Goal: Check status: Check status

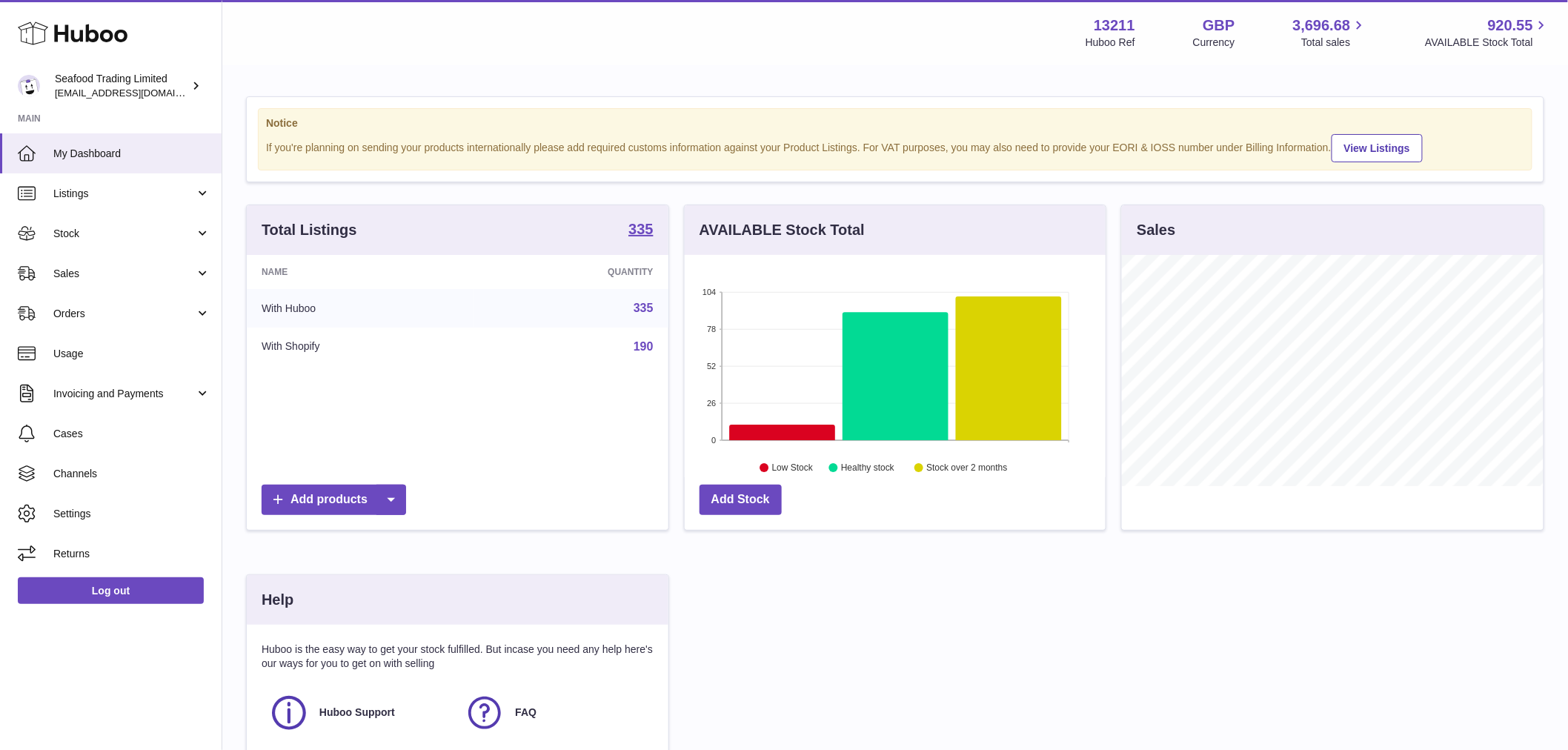
scroll to position [231, 420]
click at [87, 225] on link "Stock" at bounding box center [111, 233] width 221 height 40
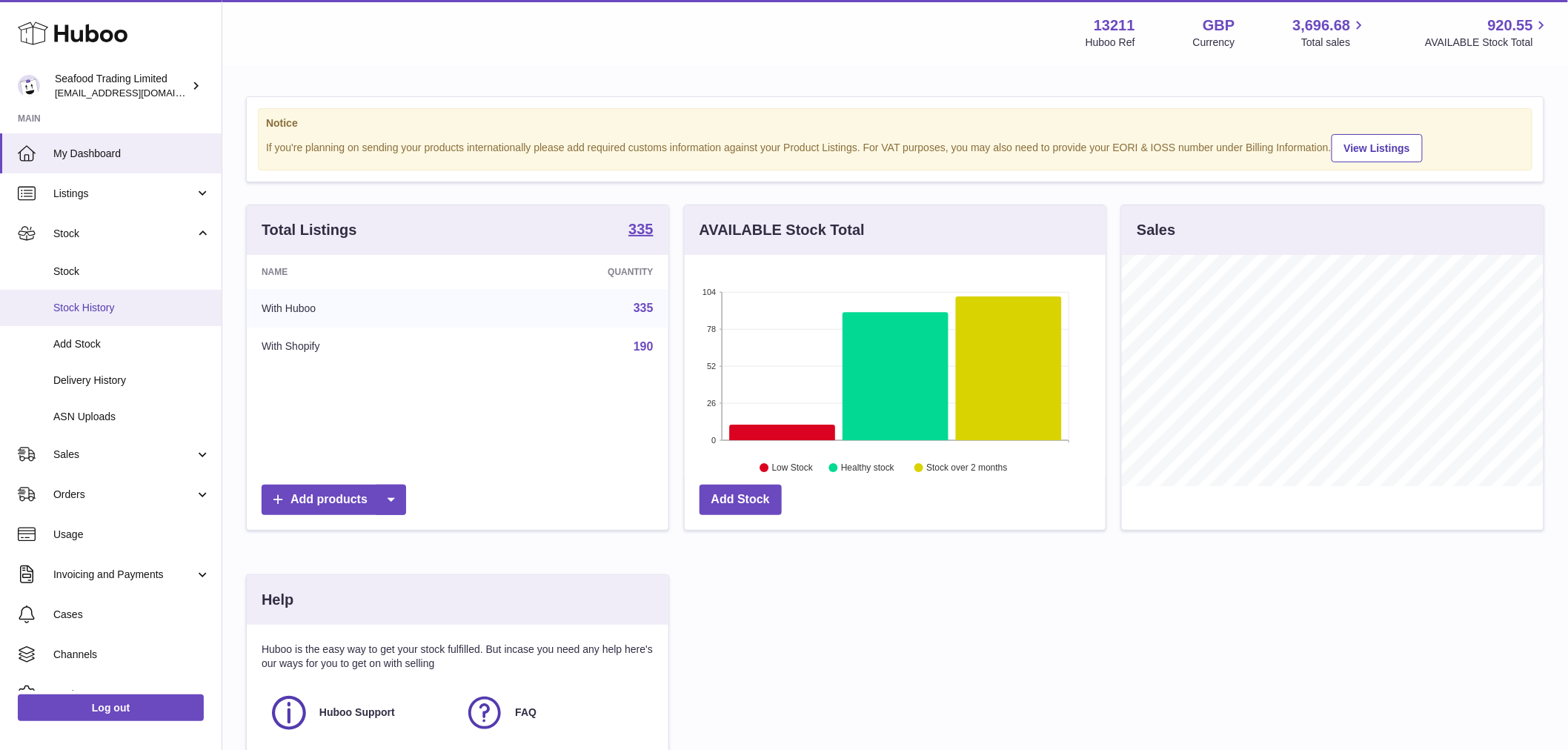
click at [112, 297] on link "Stock History" at bounding box center [111, 308] width 221 height 37
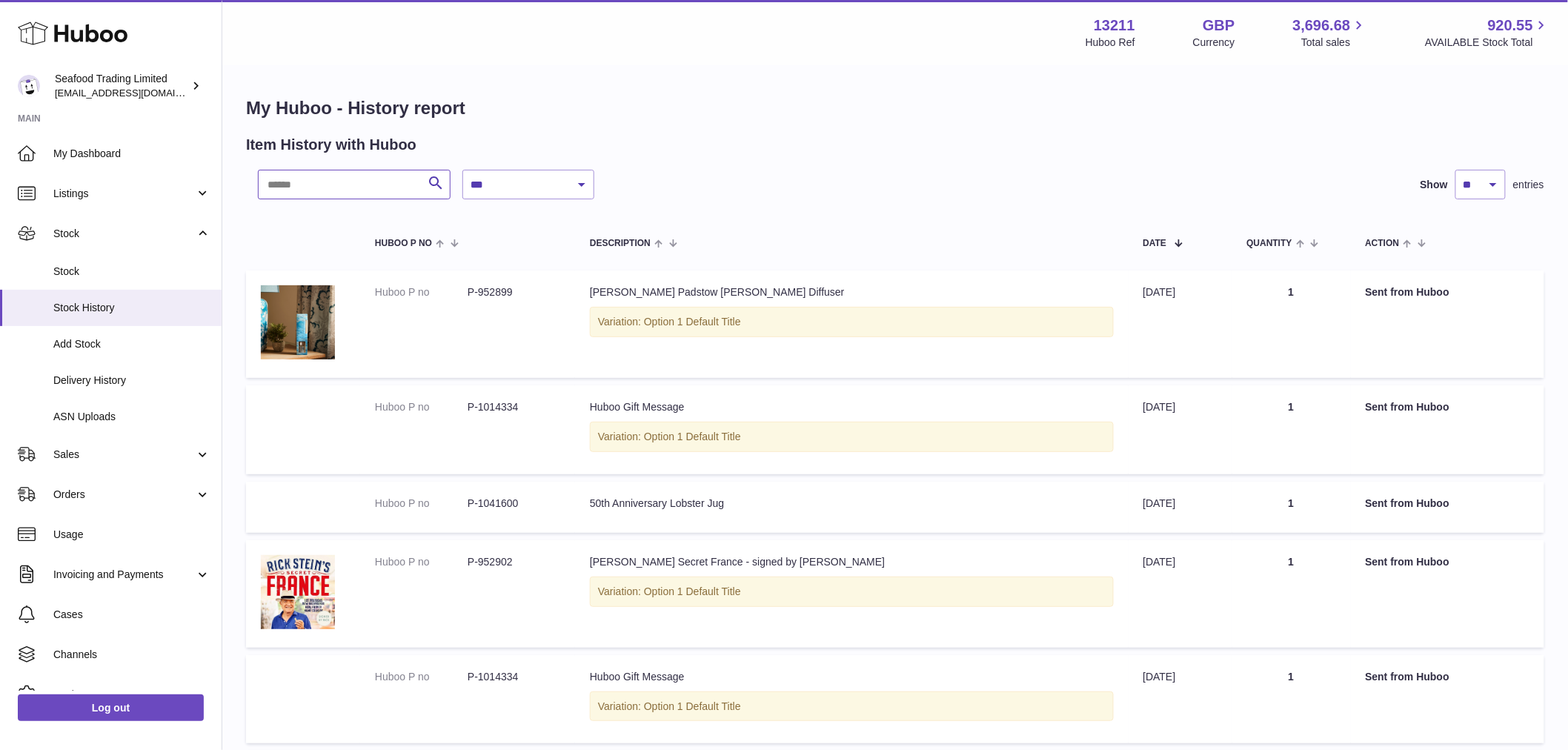
paste input "*******"
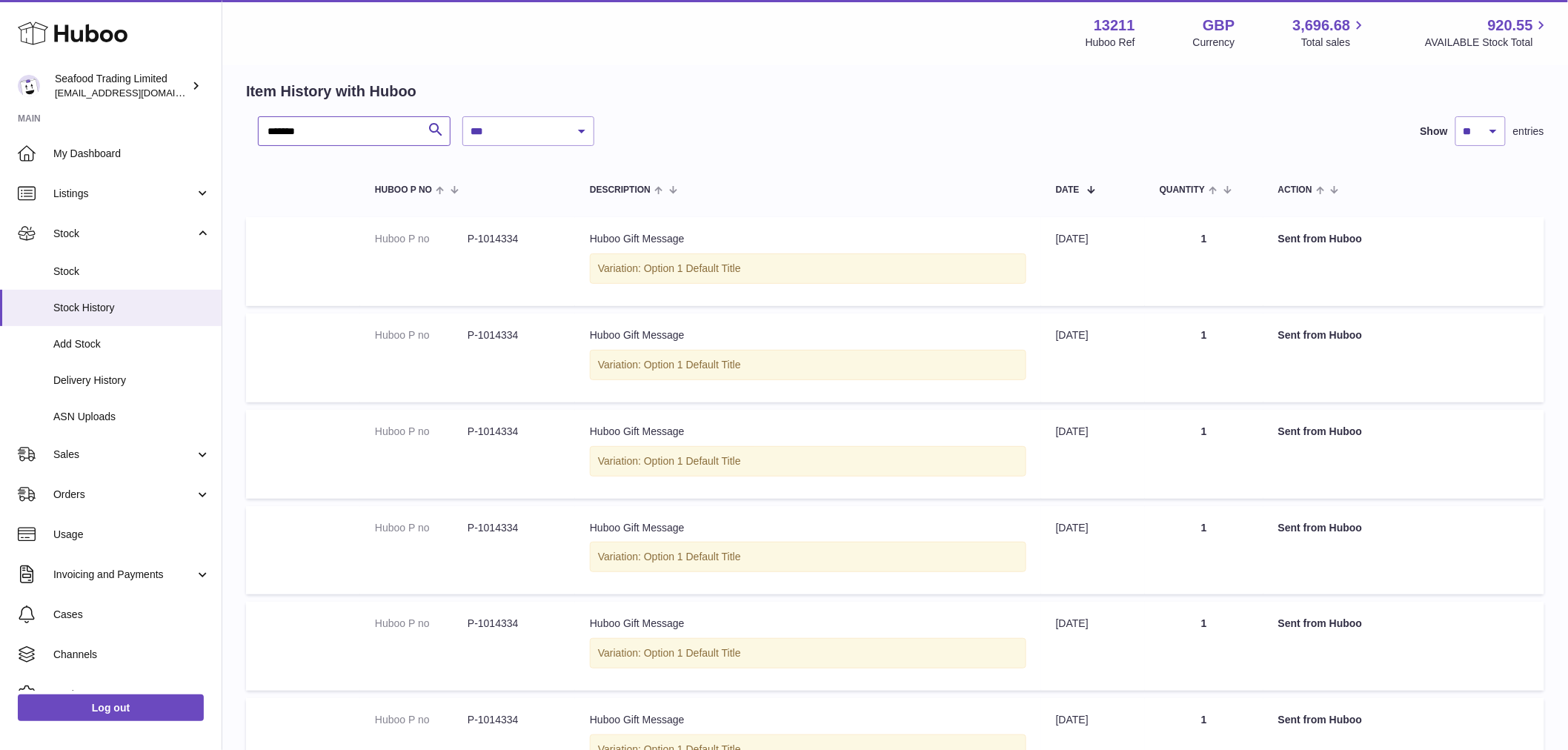
scroll to position [83, 0]
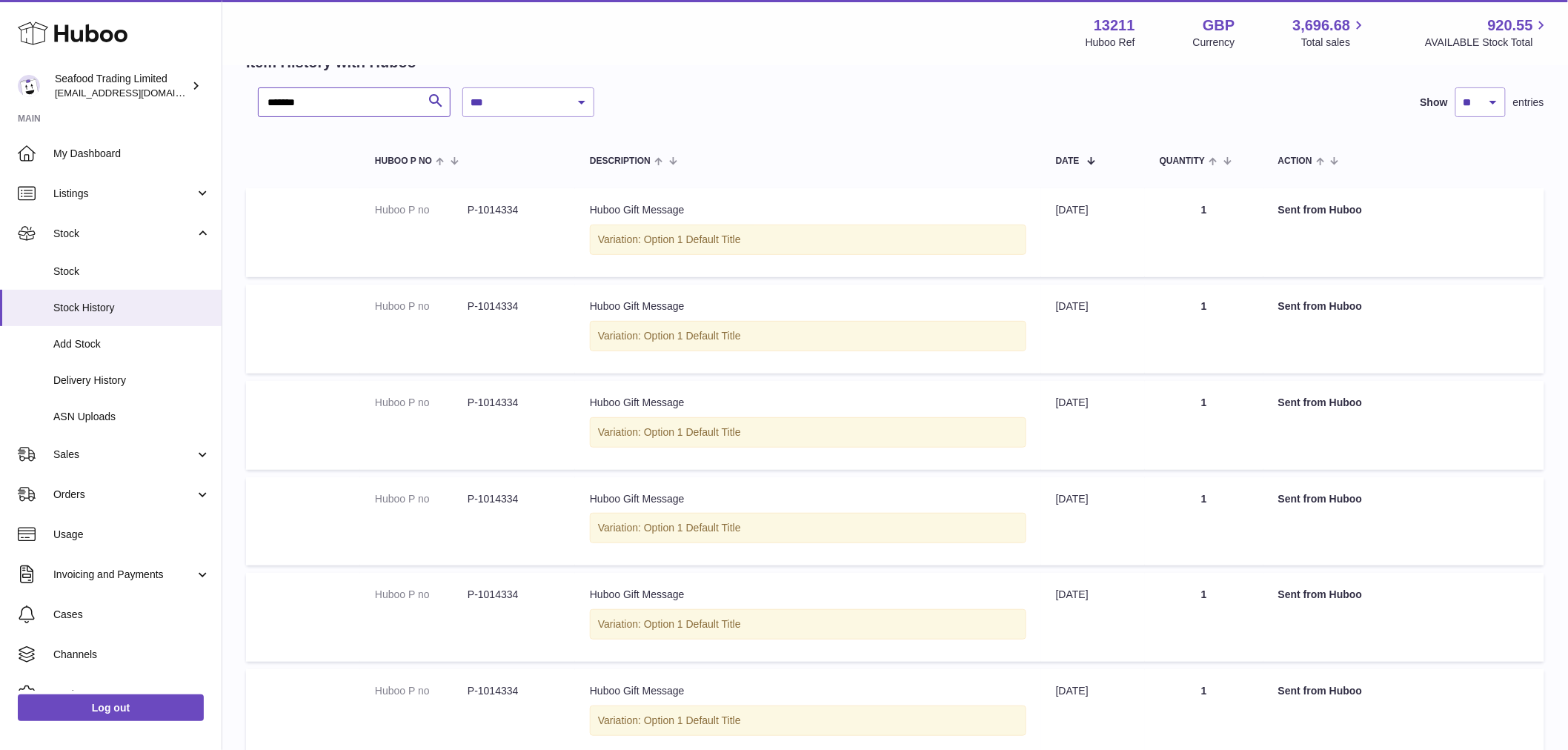
type input "*******"
click at [487, 97] on select "**********" at bounding box center [528, 102] width 132 height 30
click at [463, 87] on select "**********" at bounding box center [528, 102] width 132 height 30
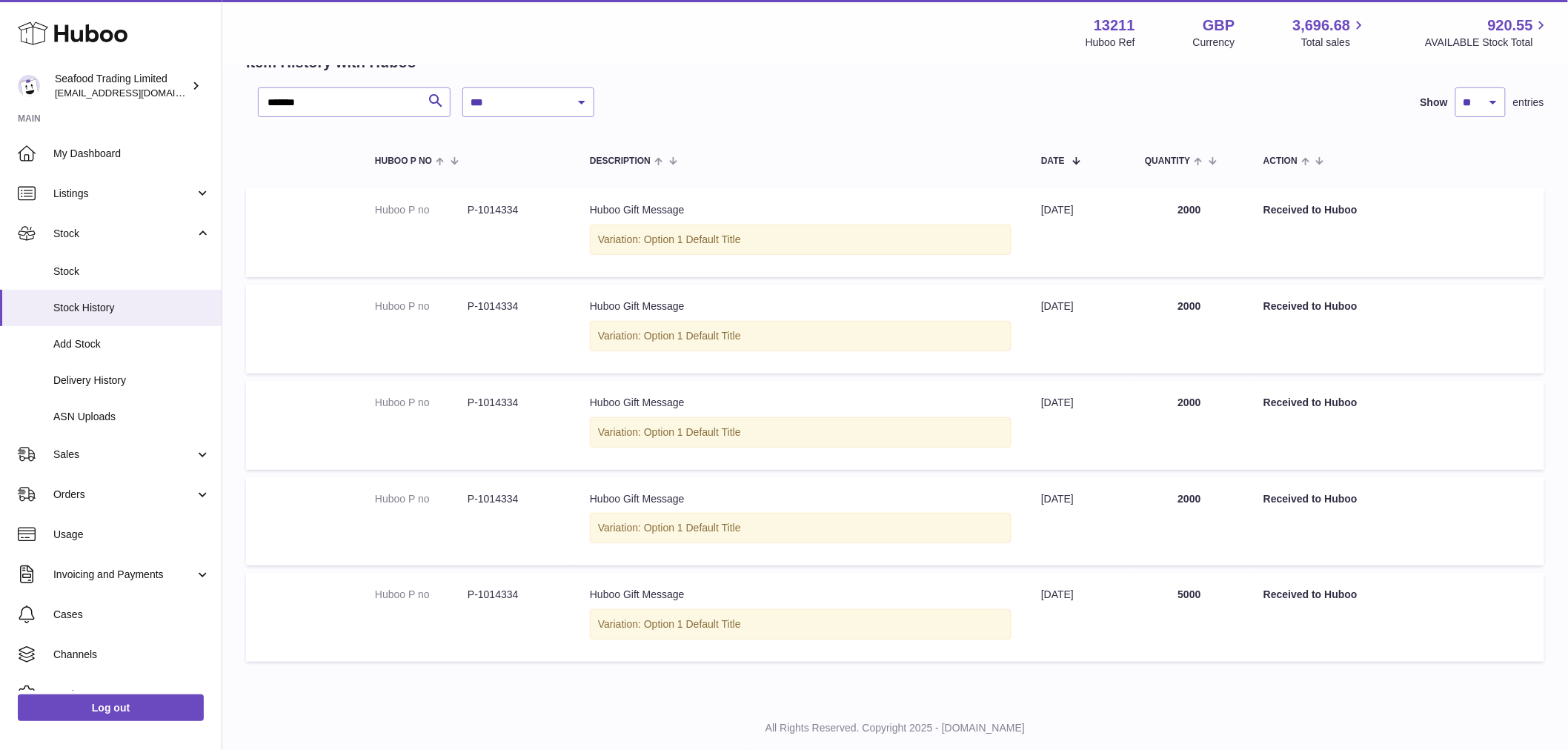
click at [1196, 506] on td "Quantity 2000" at bounding box center [1189, 521] width 118 height 89
click at [1195, 506] on td "Quantity 2000" at bounding box center [1189, 521] width 118 height 89
click at [1348, 467] on td "Action Received to Huboo" at bounding box center [1395, 425] width 296 height 89
click at [1205, 498] on td "Quantity 2000" at bounding box center [1189, 521] width 118 height 89
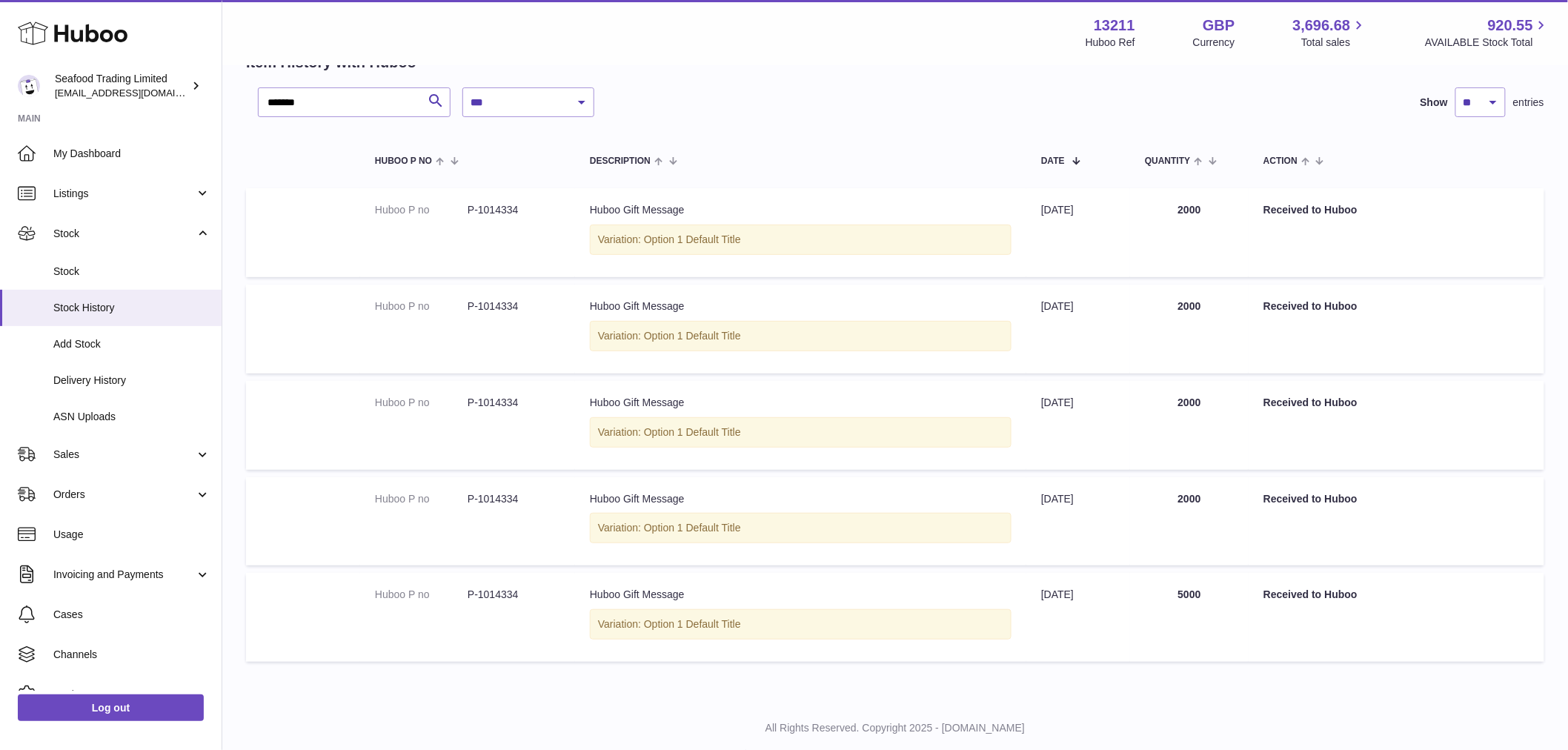
click at [1205, 498] on td "Quantity 2000" at bounding box center [1189, 521] width 118 height 89
click at [551, 107] on select "**********" at bounding box center [528, 102] width 132 height 30
select select "*"
click at [463, 87] on select "**********" at bounding box center [528, 102] width 132 height 30
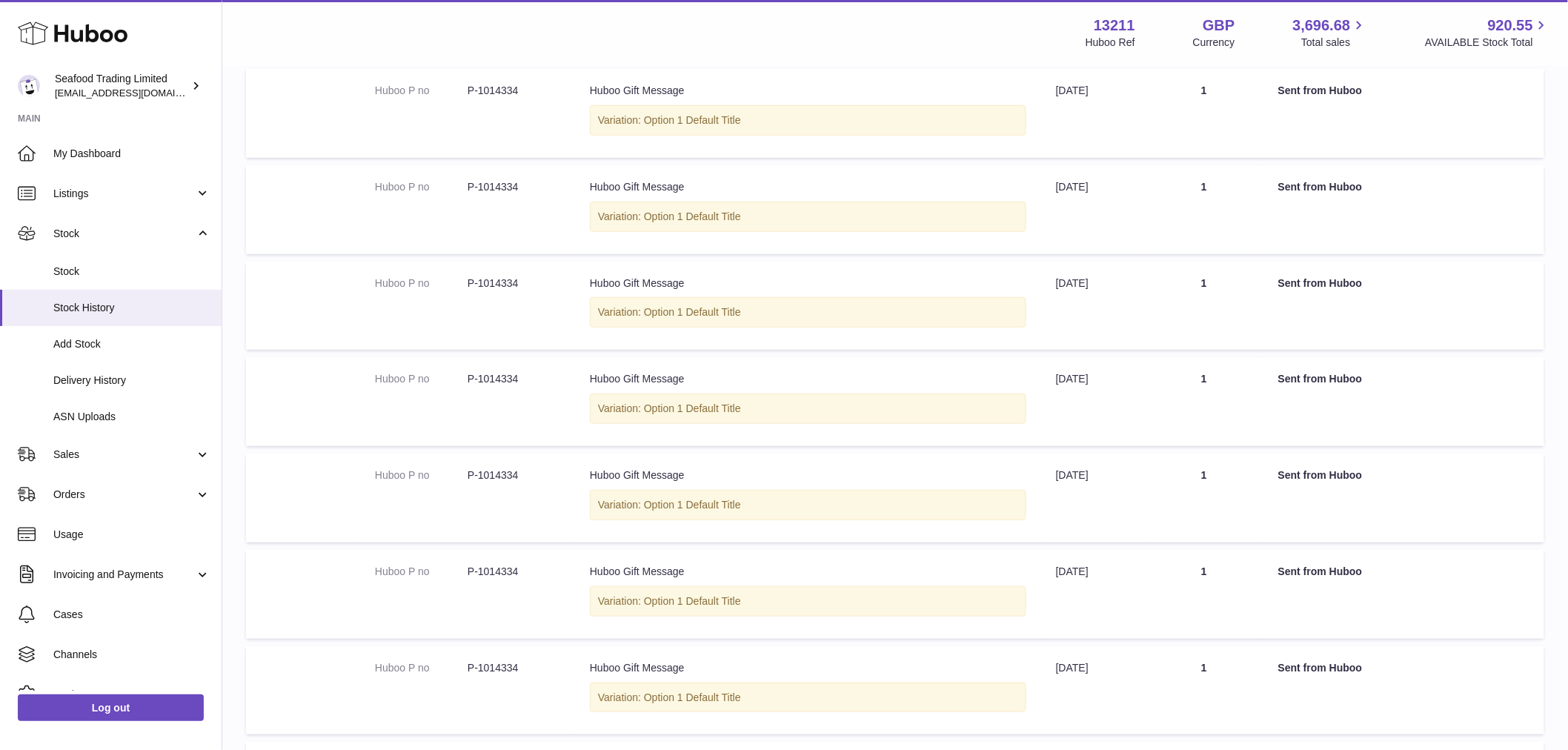
scroll to position [639, 0]
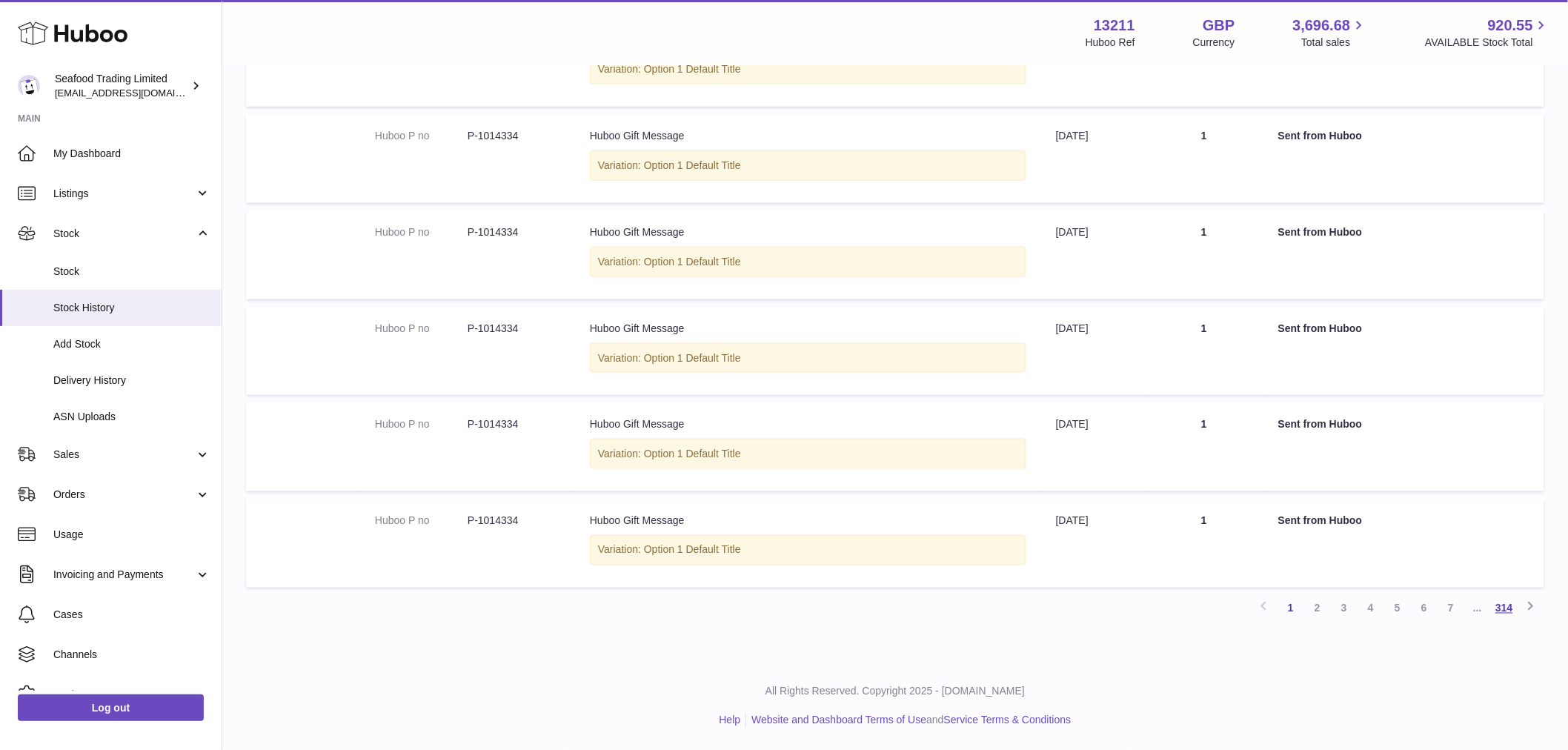
click at [1492, 597] on link "314" at bounding box center [1504, 608] width 26 height 26
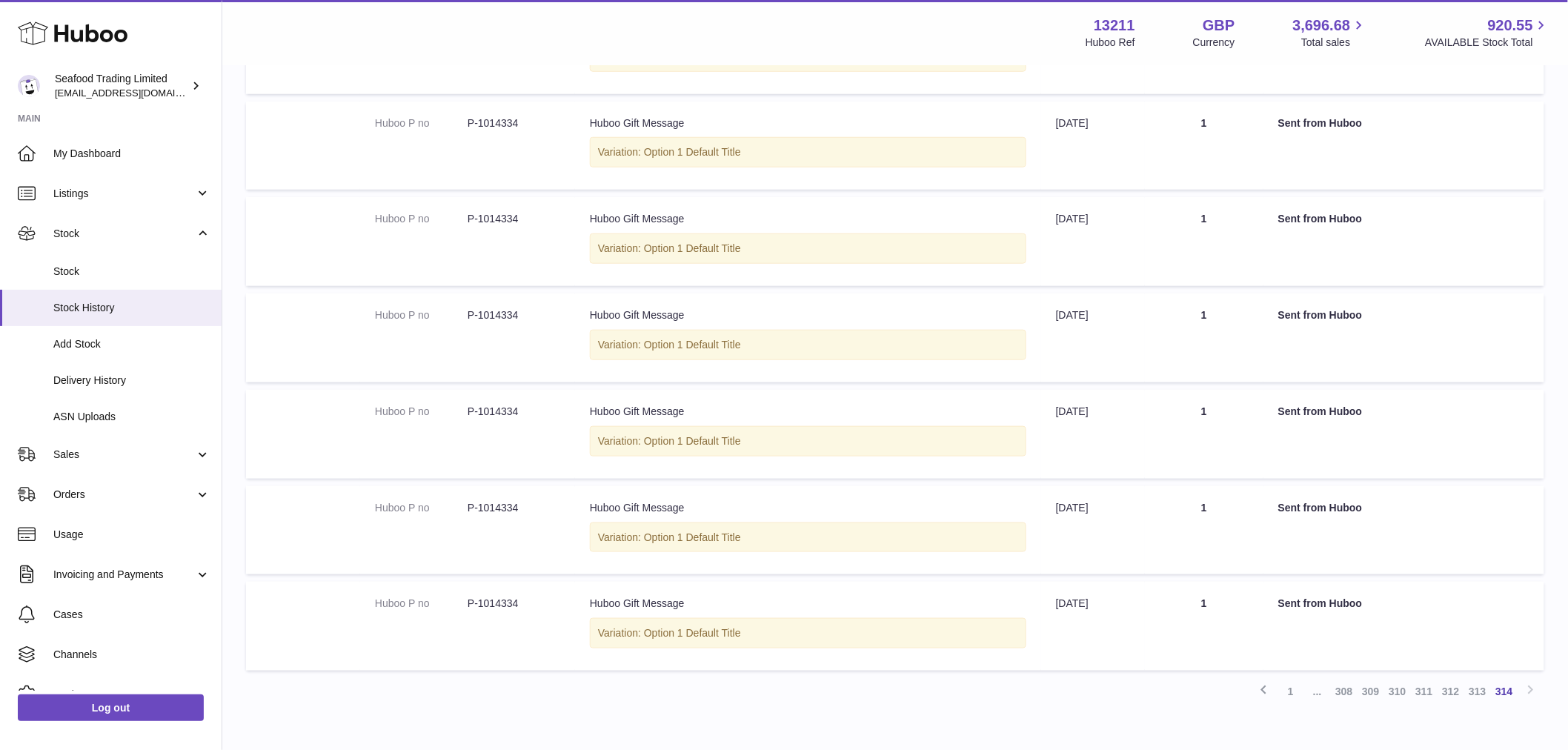
scroll to position [543, 0]
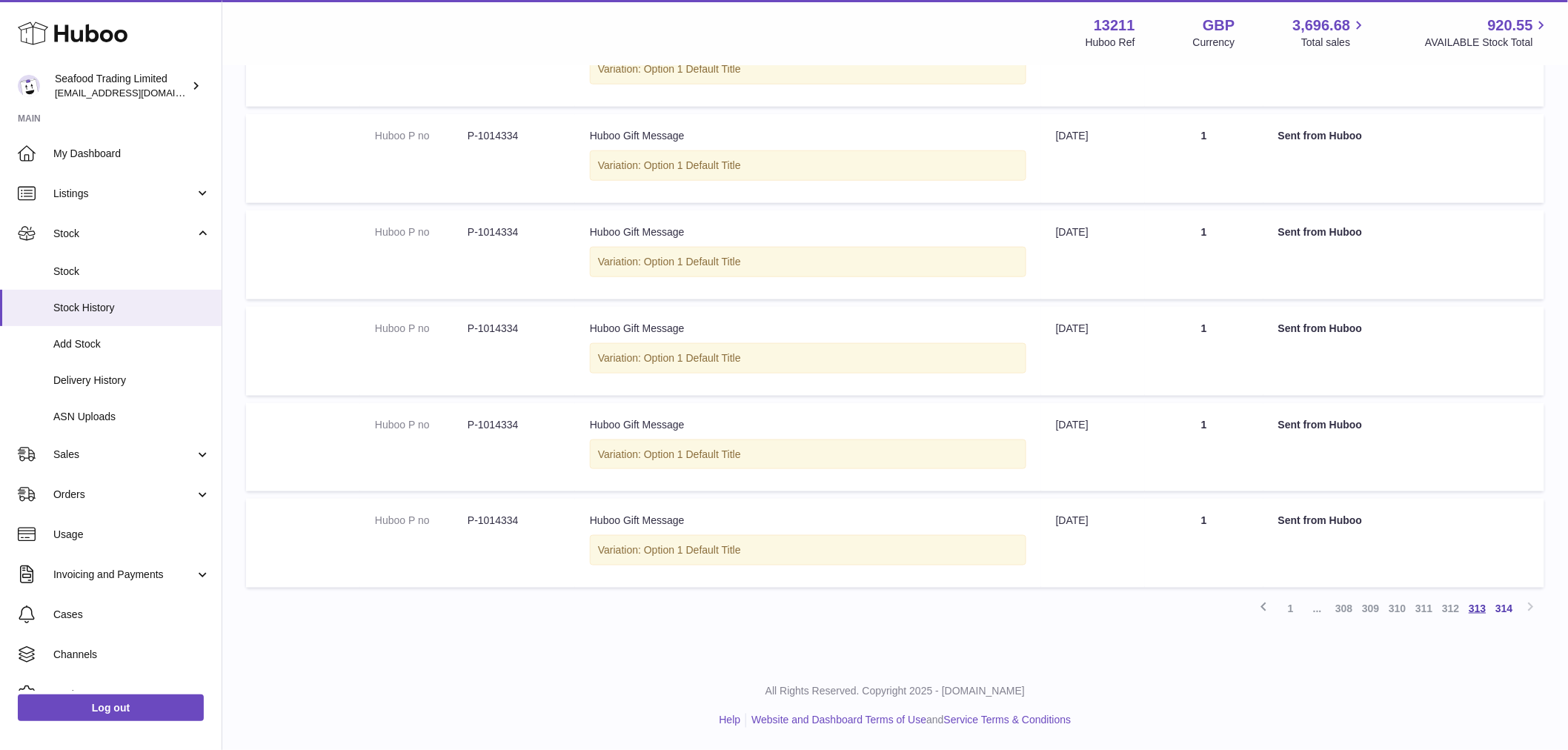
click at [1482, 610] on link "313" at bounding box center [1477, 608] width 26 height 26
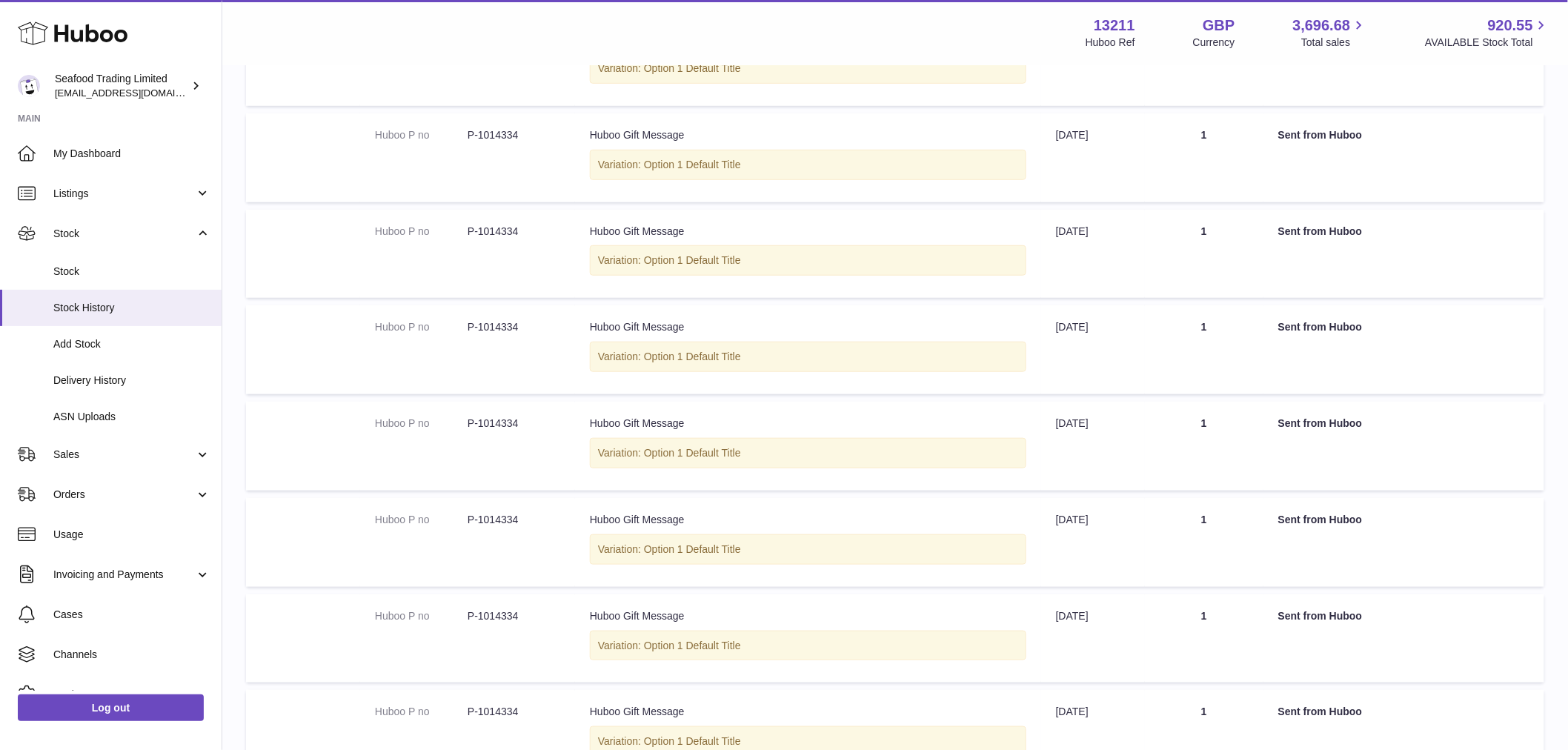
scroll to position [639, 0]
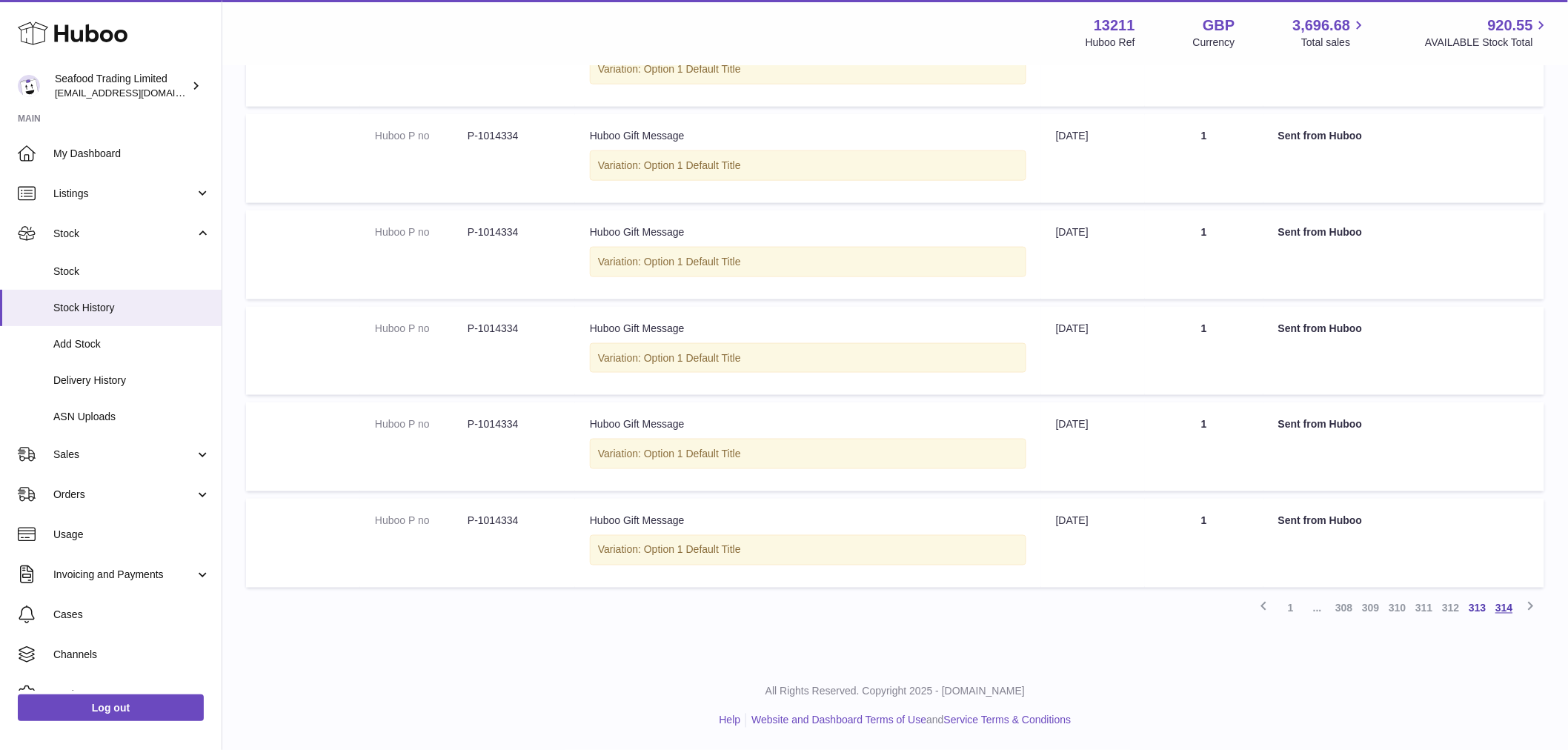
click at [1509, 610] on link "314" at bounding box center [1504, 608] width 26 height 26
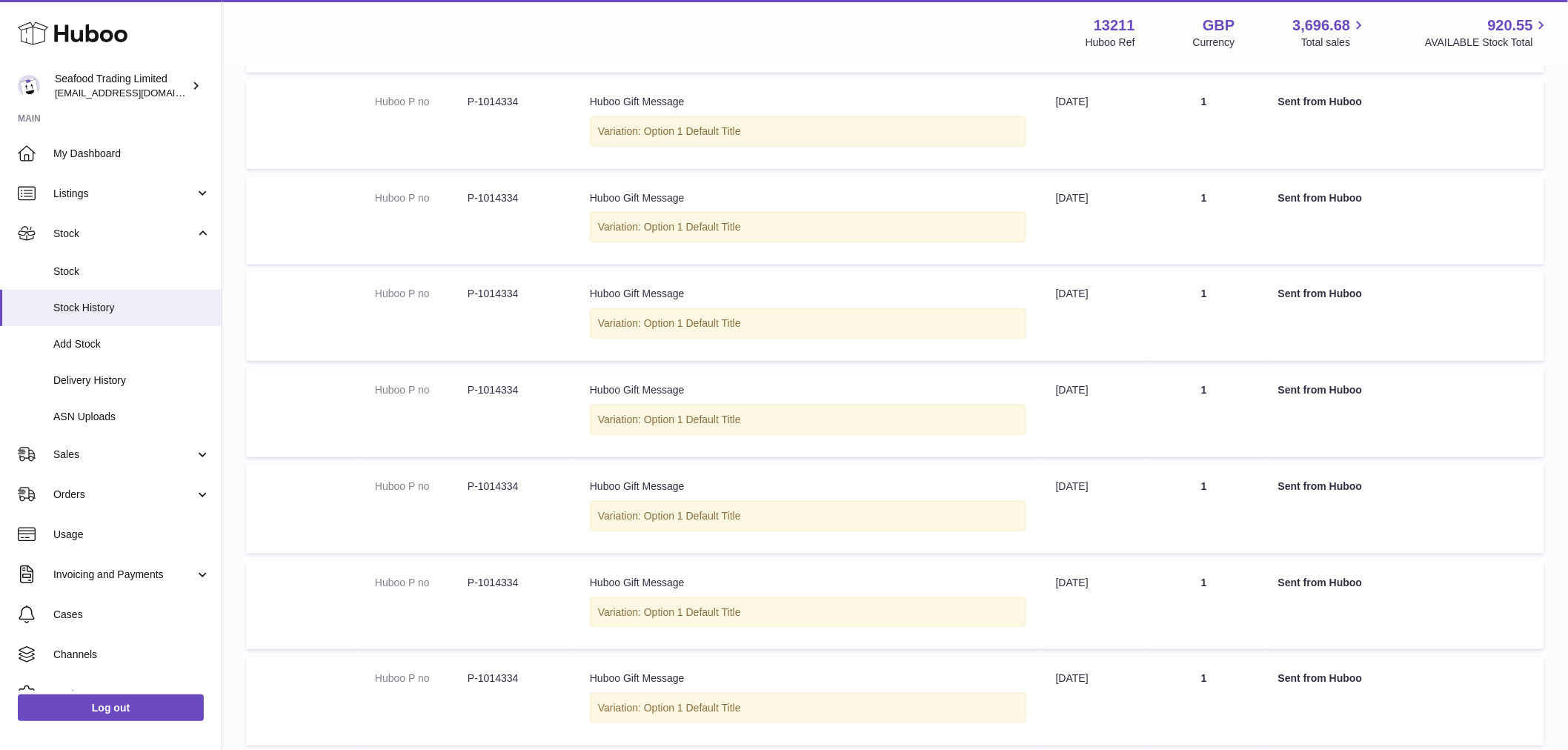
scroll to position [543, 0]
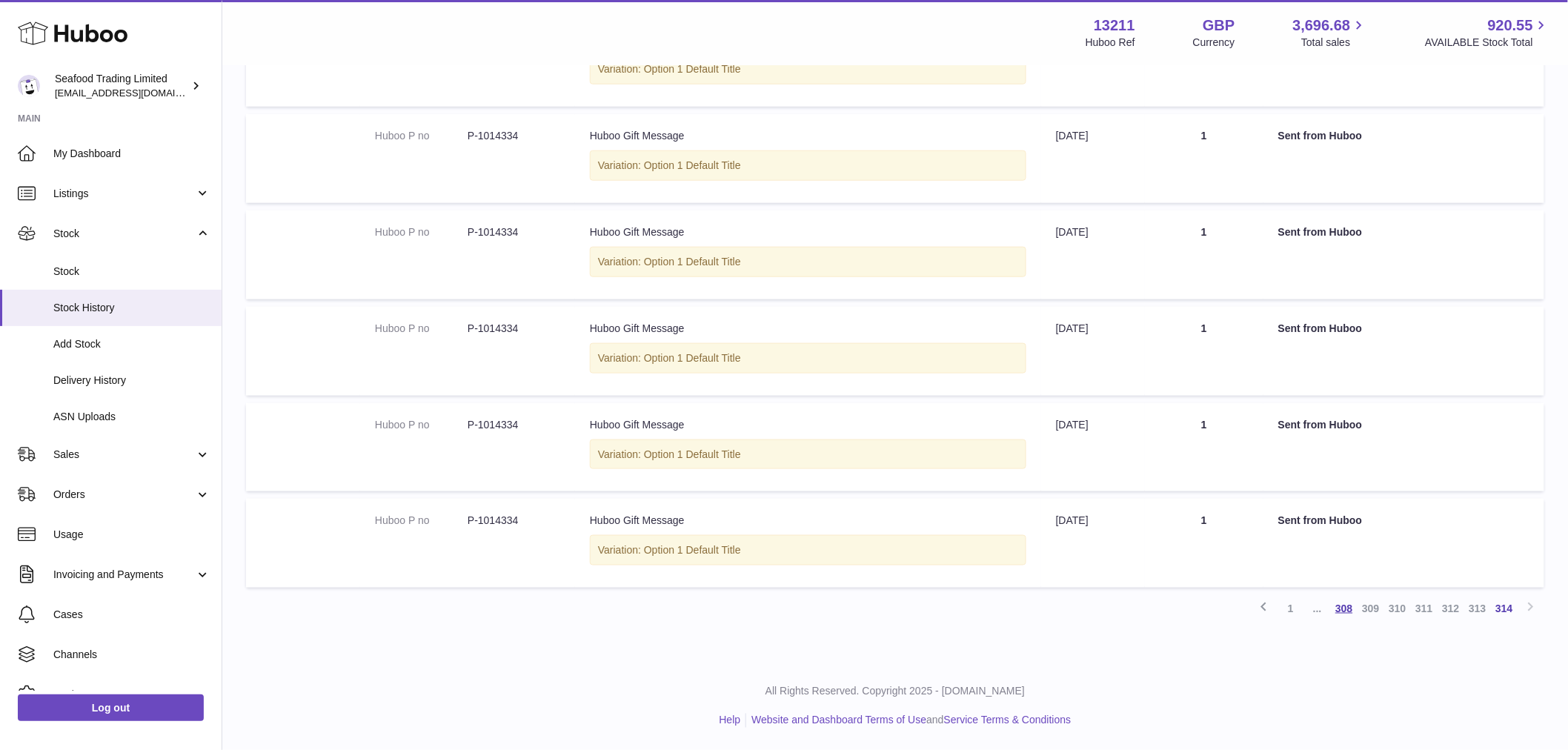
click at [1336, 606] on link "308" at bounding box center [1344, 608] width 26 height 26
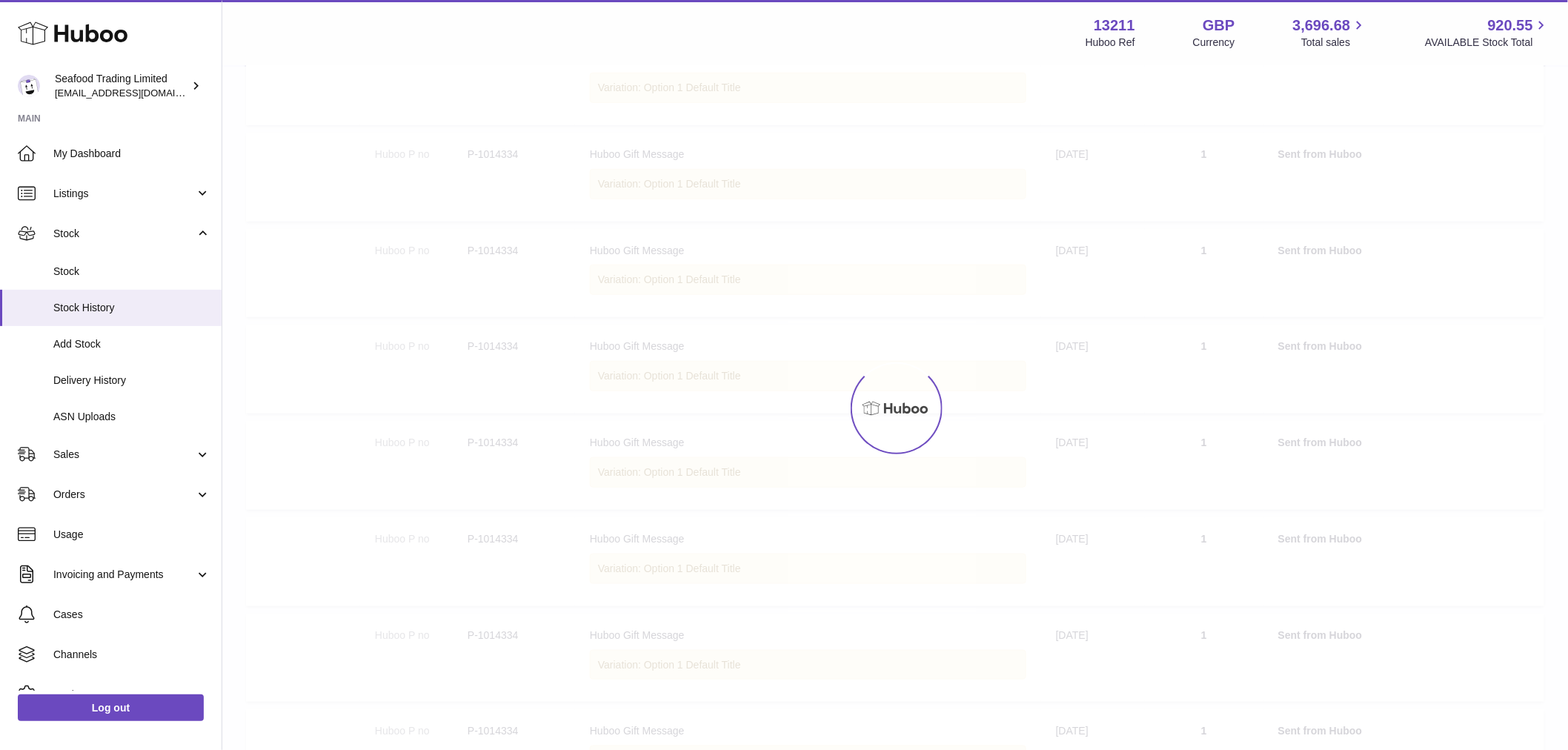
scroll to position [67, 0]
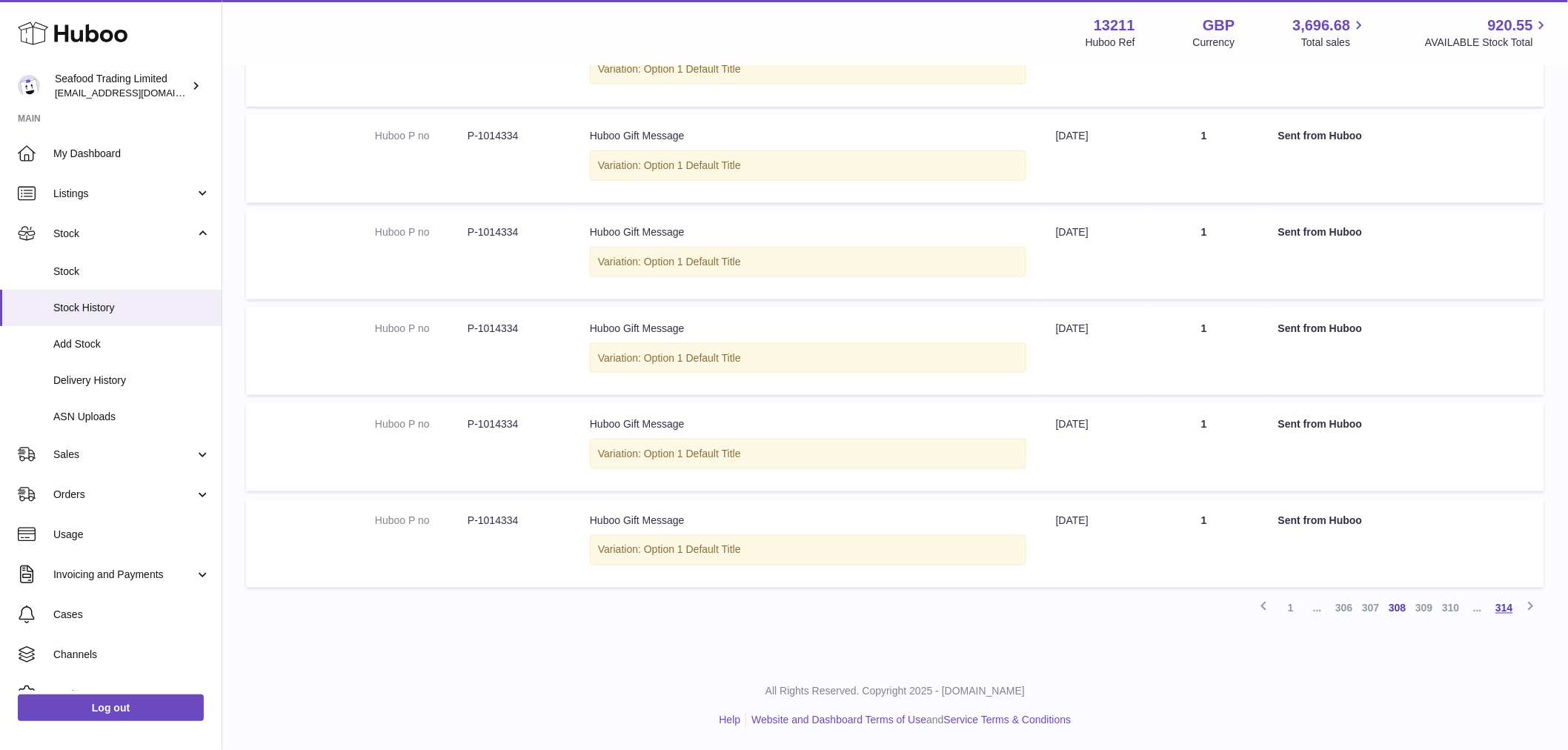
click at [1512, 609] on link "314" at bounding box center [1504, 608] width 26 height 26
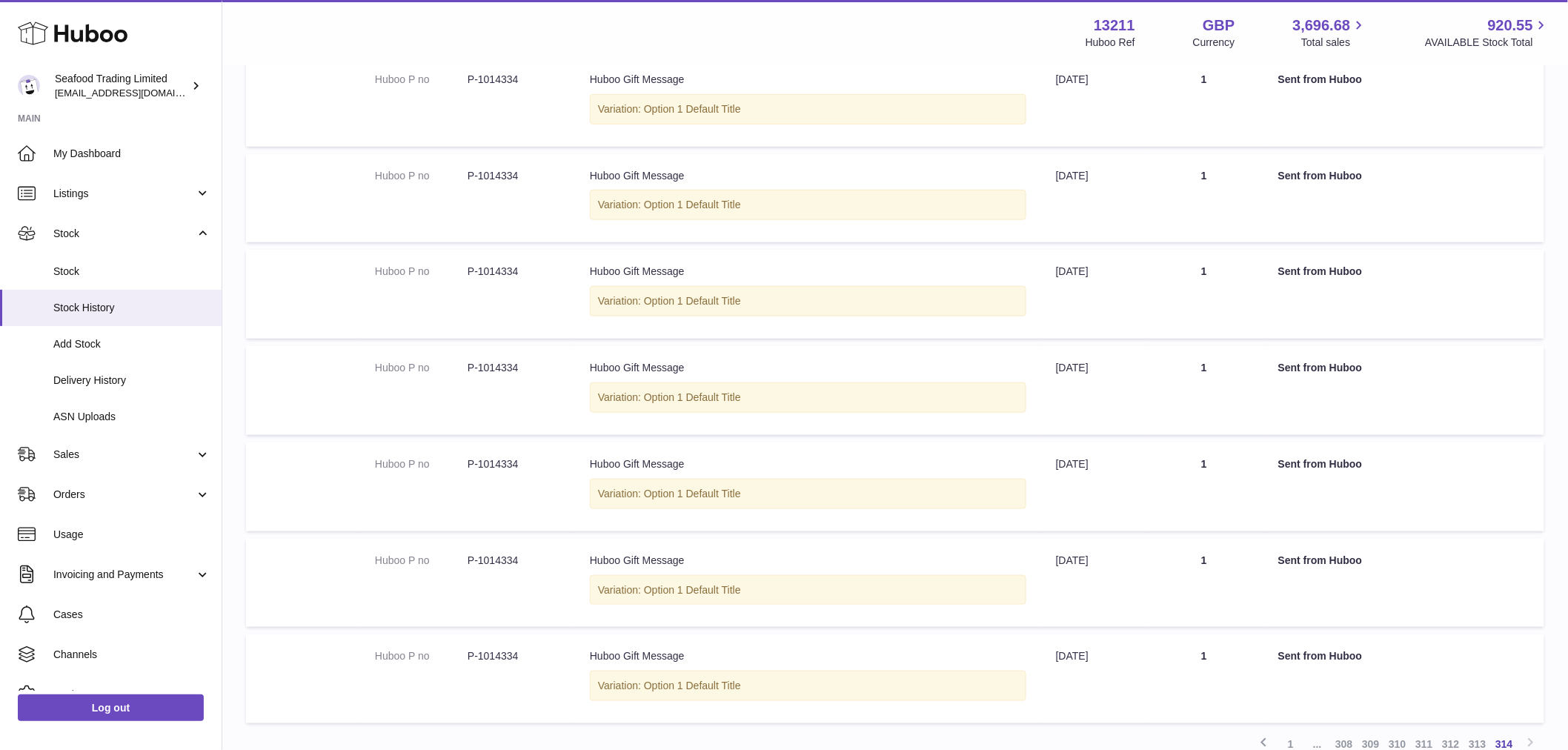
scroll to position [543, 0]
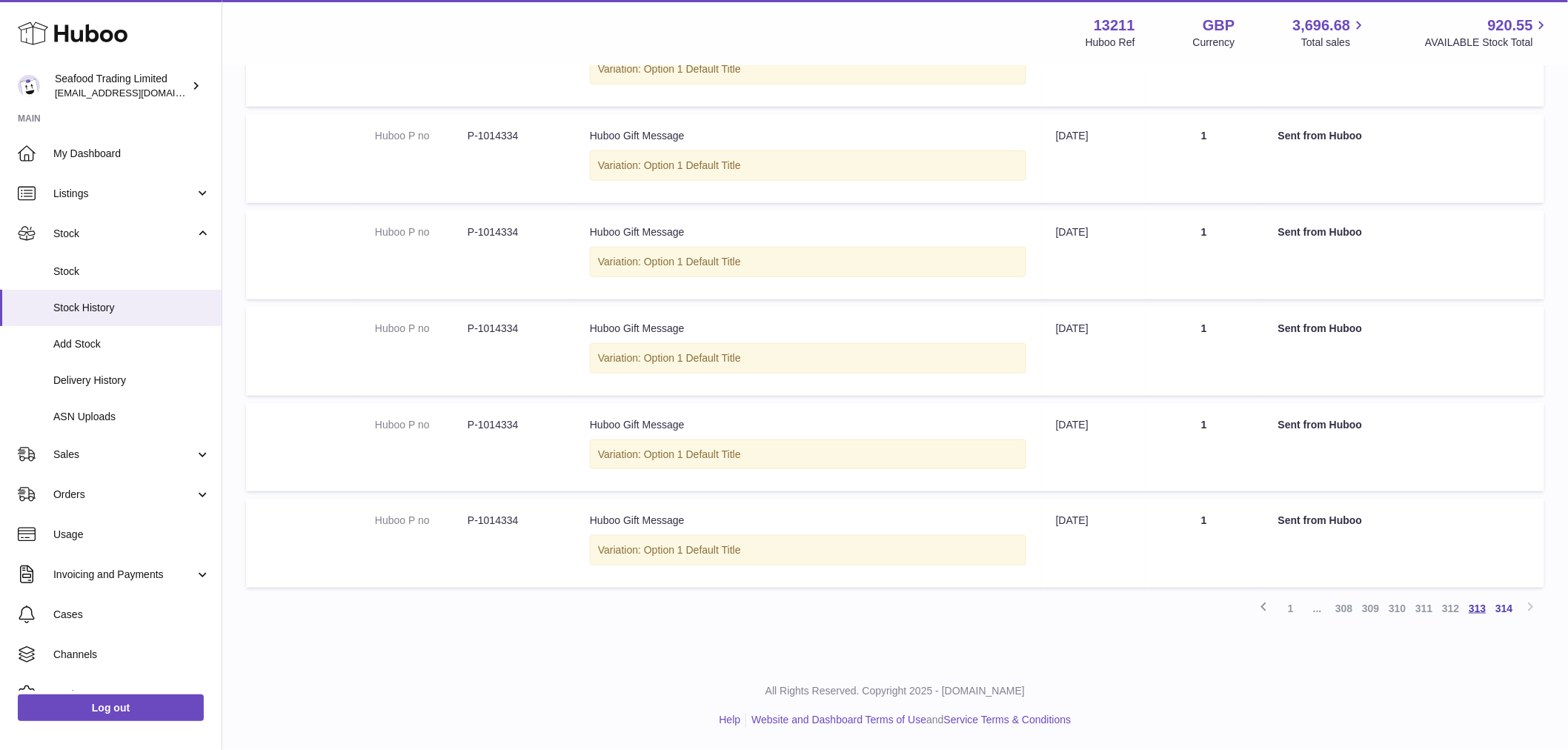
click at [1477, 610] on link "313" at bounding box center [1477, 608] width 26 height 26
click at [1417, 615] on link "311" at bounding box center [1423, 608] width 26 height 26
click at [1376, 605] on link "309" at bounding box center [1370, 608] width 26 height 26
click at [1338, 610] on link "307" at bounding box center [1344, 608] width 26 height 26
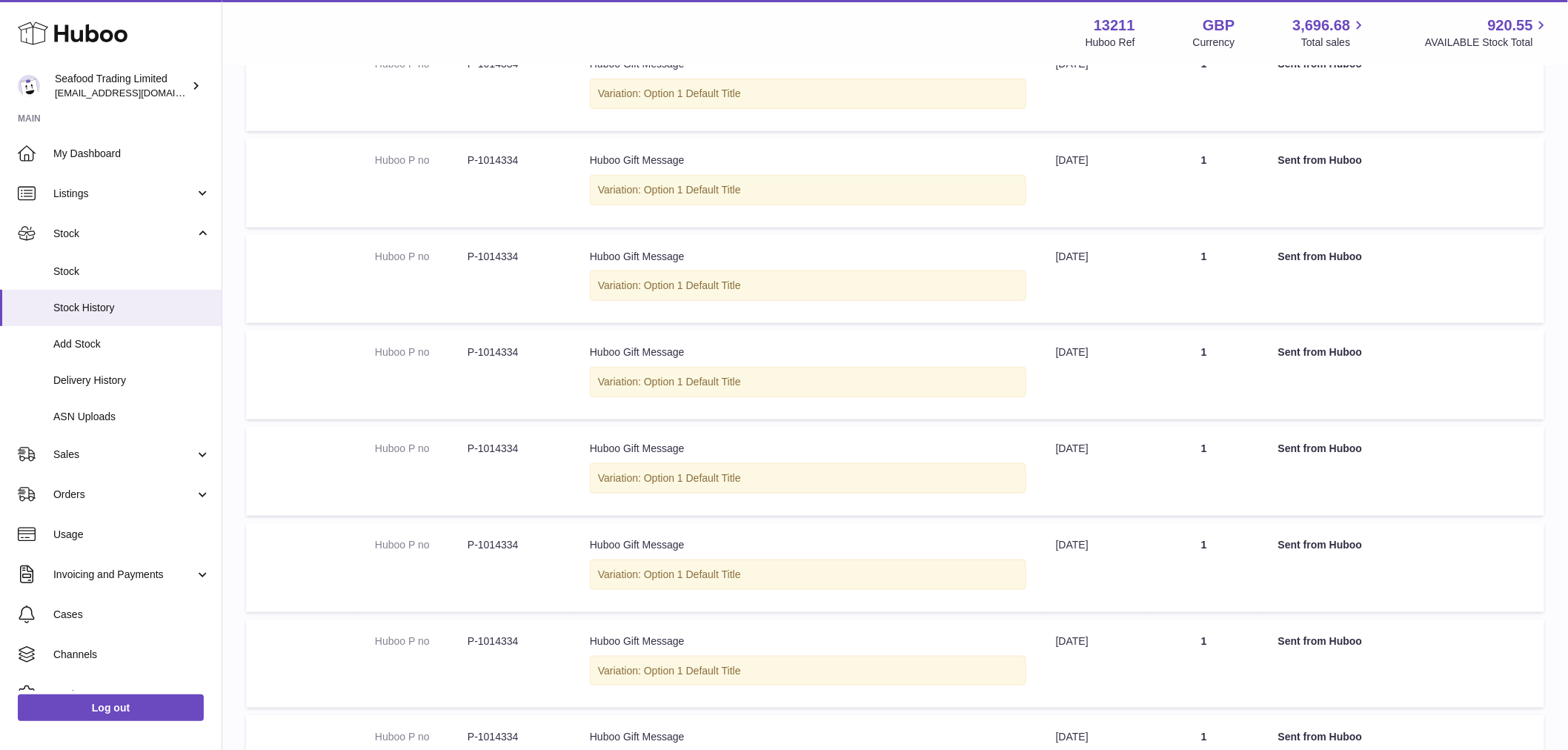
scroll to position [639, 0]
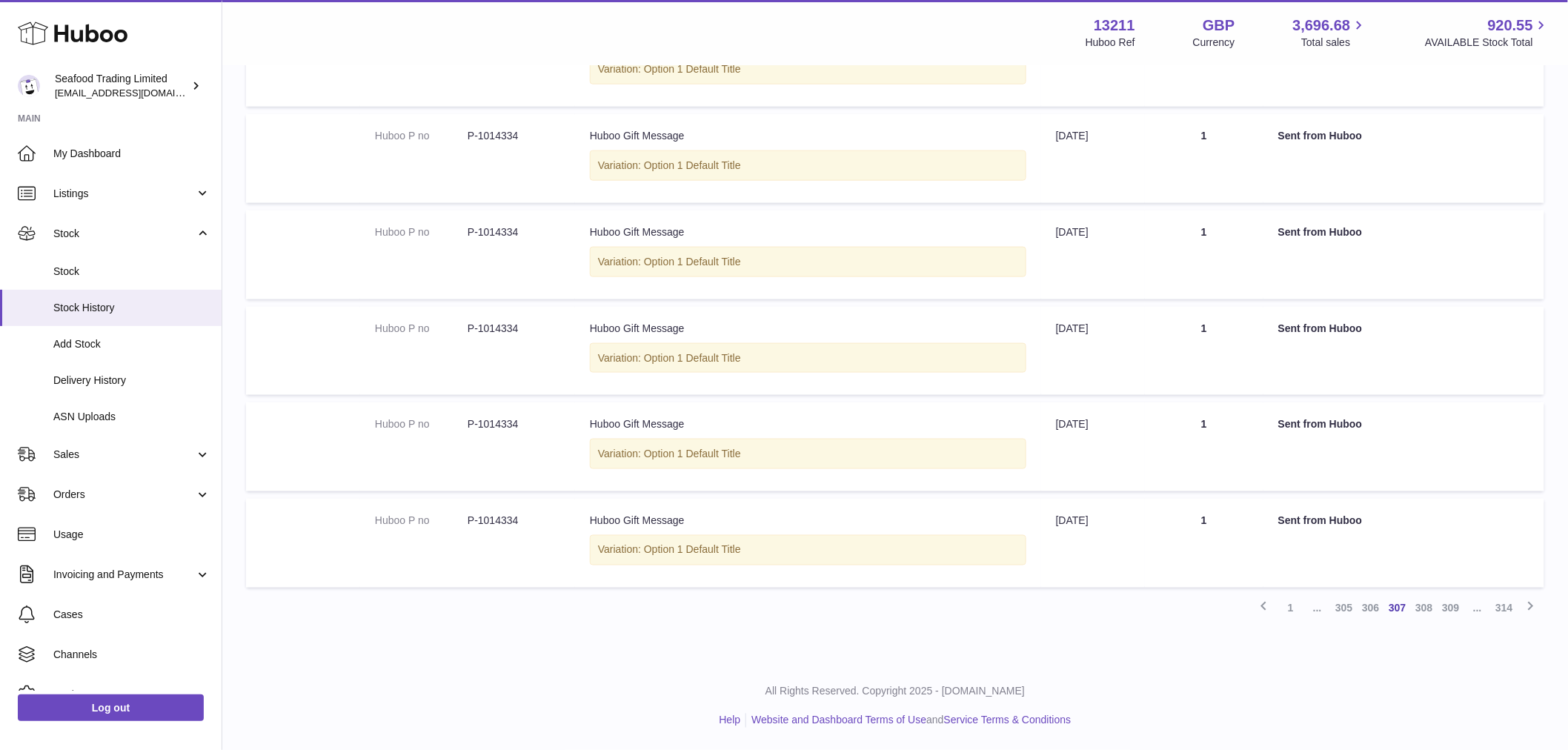
click at [1315, 607] on span "..." at bounding box center [1317, 608] width 26 height 26
click at [1290, 606] on link "1" at bounding box center [1290, 608] width 26 height 26
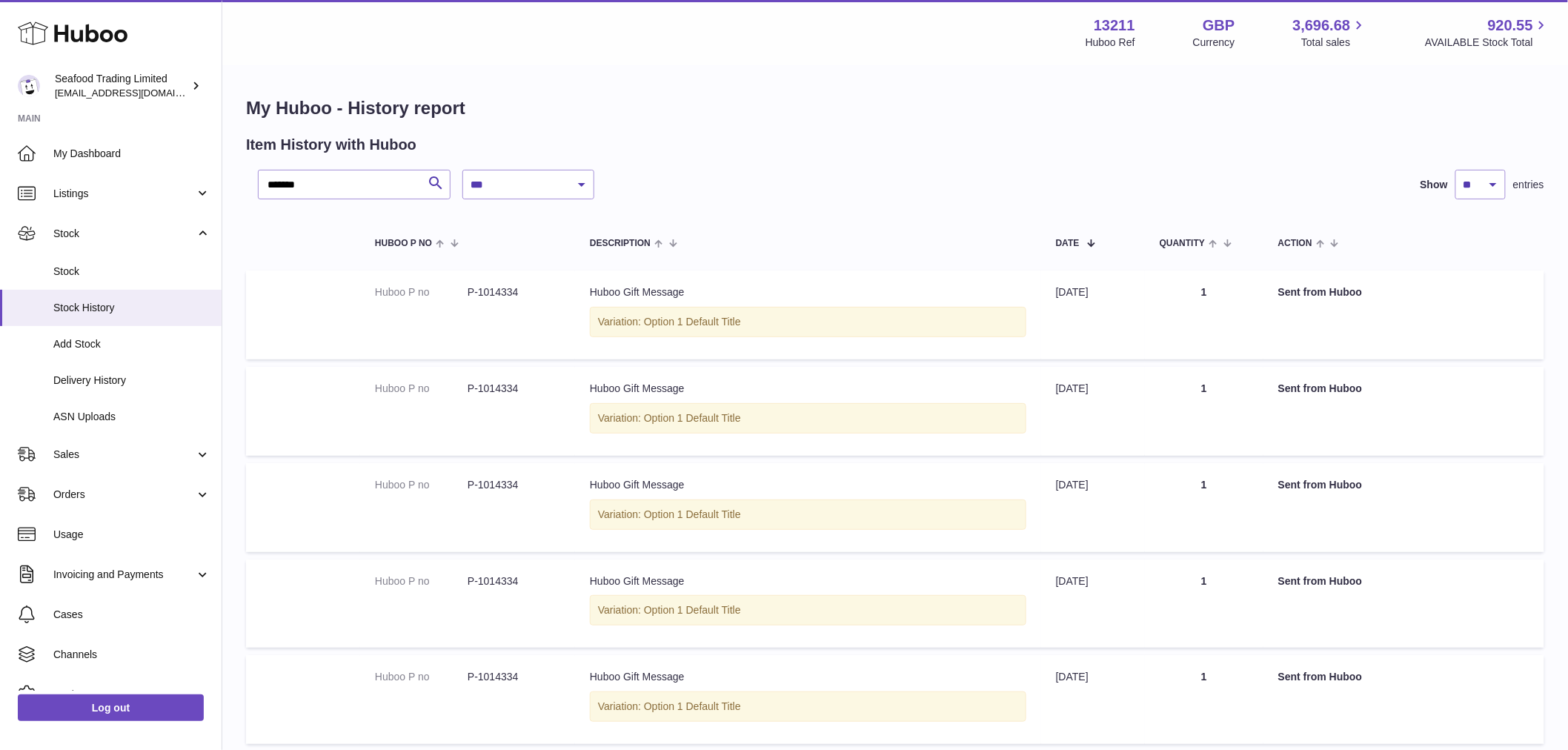
click at [987, 294] on td "Description Huboo Gift Message Variation: Option 1 Default Title" at bounding box center [808, 314] width 466 height 89
click at [1071, 299] on td "Date [DATE]" at bounding box center [1092, 314] width 104 height 89
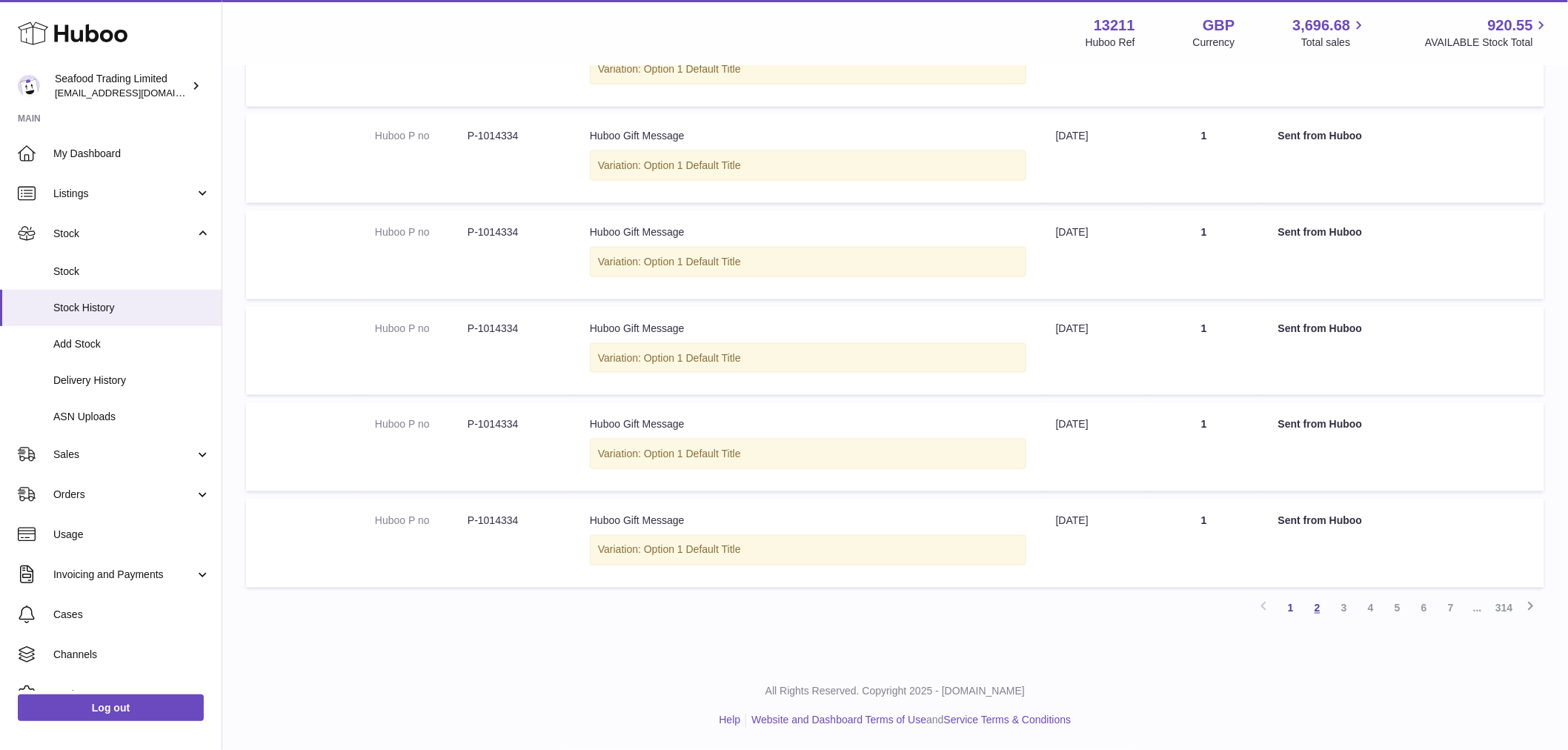
click at [1308, 610] on link "2" at bounding box center [1317, 608] width 26 height 26
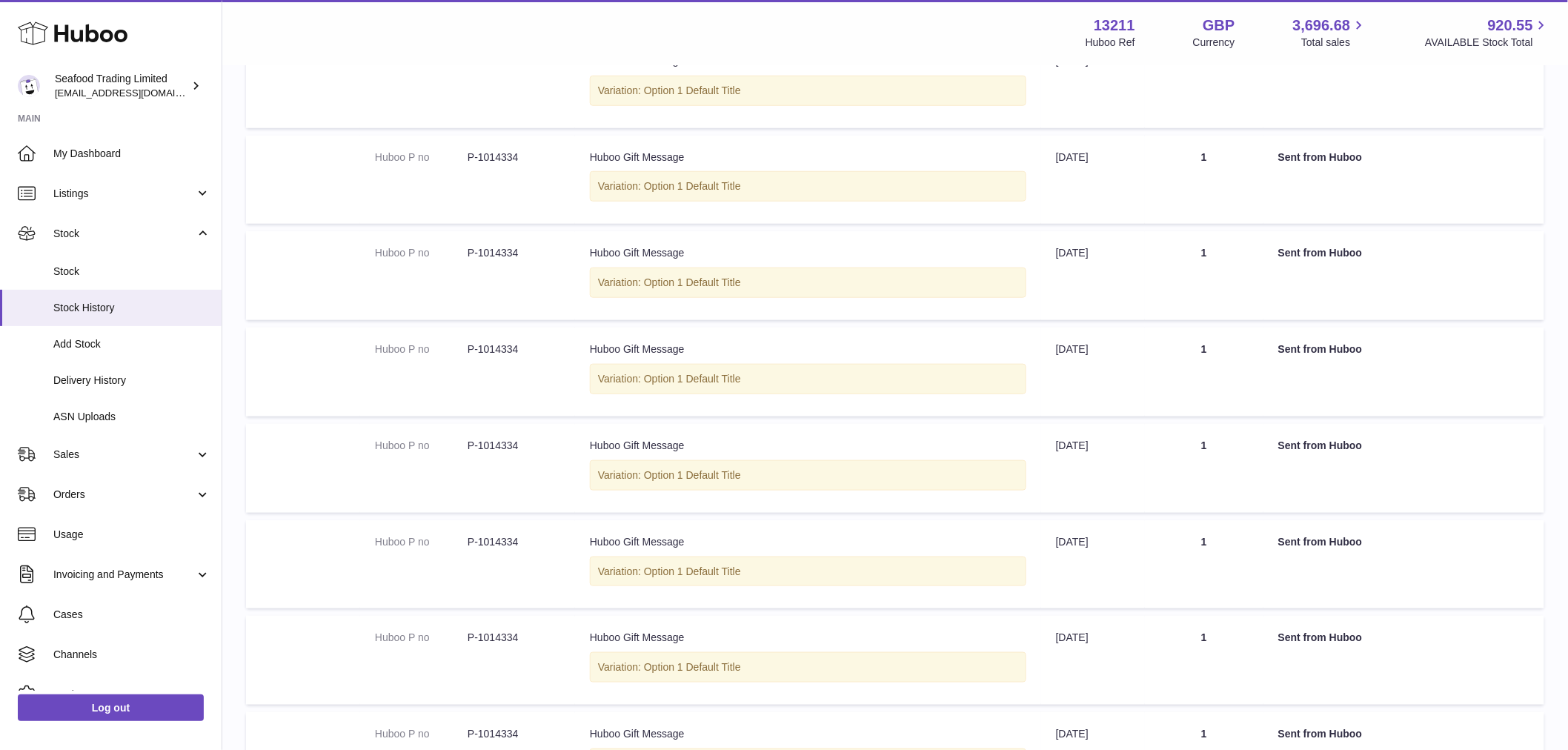
scroll to position [391, 0]
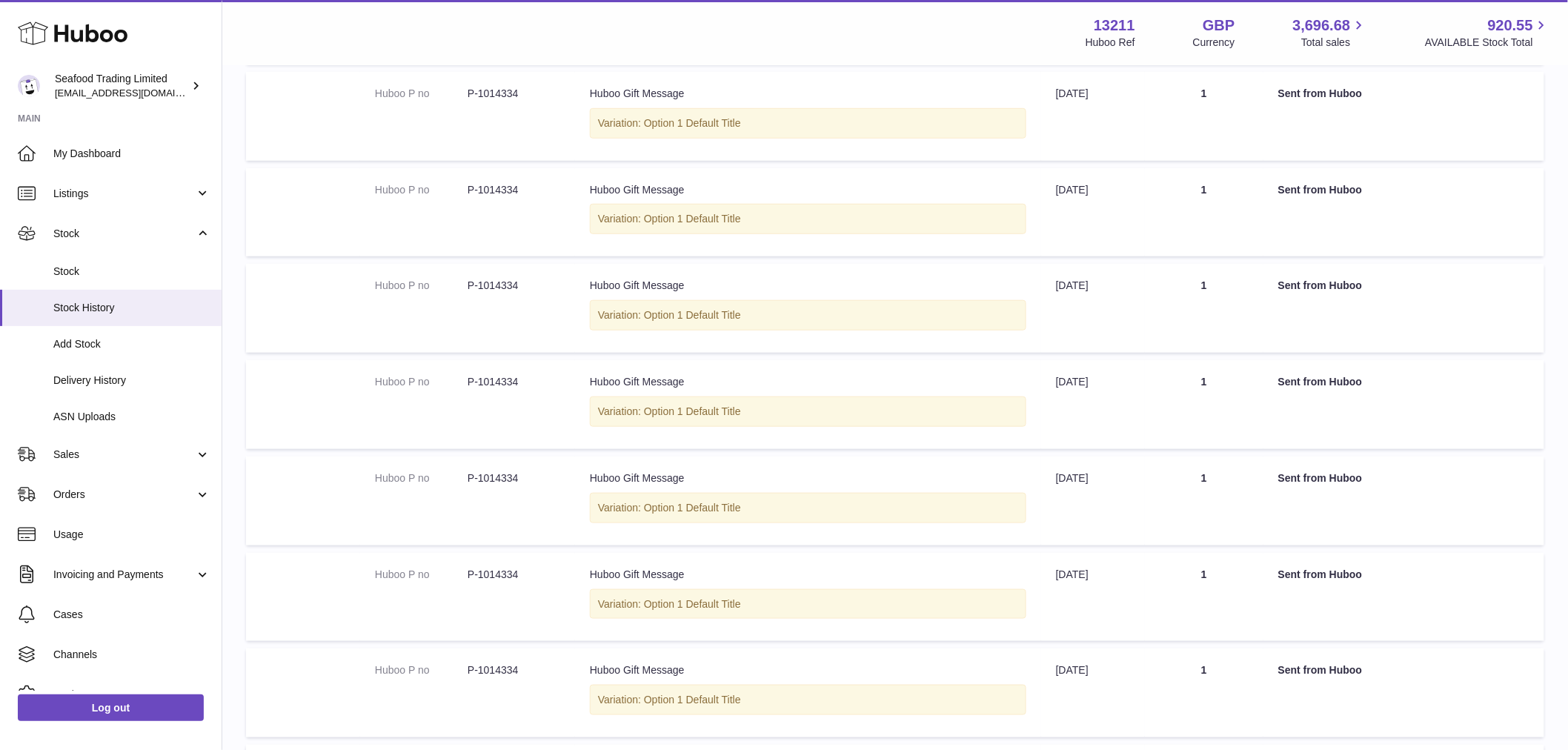
click at [511, 290] on dd "P-1014334" at bounding box center [513, 285] width 93 height 14
click at [510, 290] on dd "P-1014334" at bounding box center [513, 285] width 93 height 14
copy dd "1014334"
click at [106, 283] on link "Stock" at bounding box center [111, 271] width 221 height 37
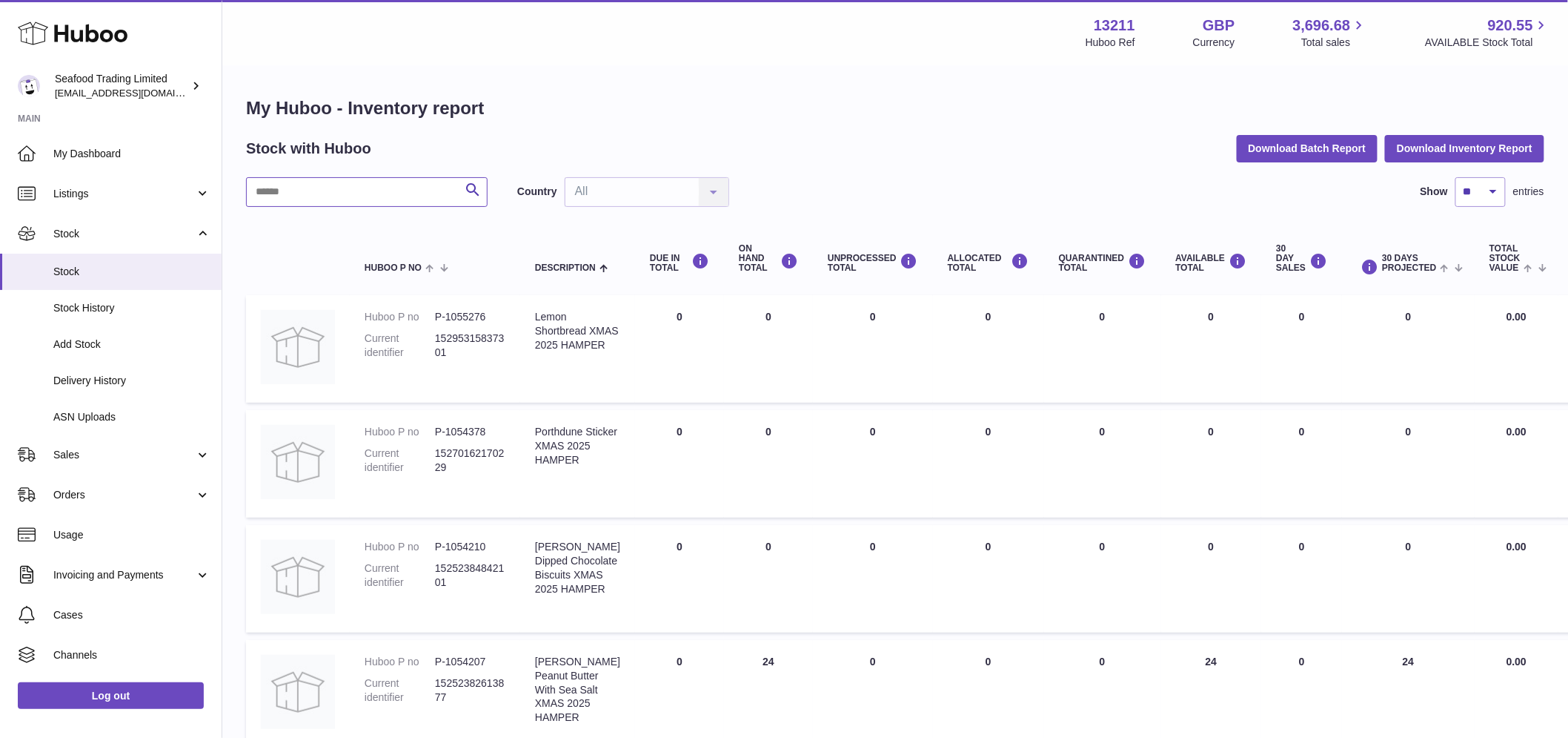
paste input "*******"
type input "*******"
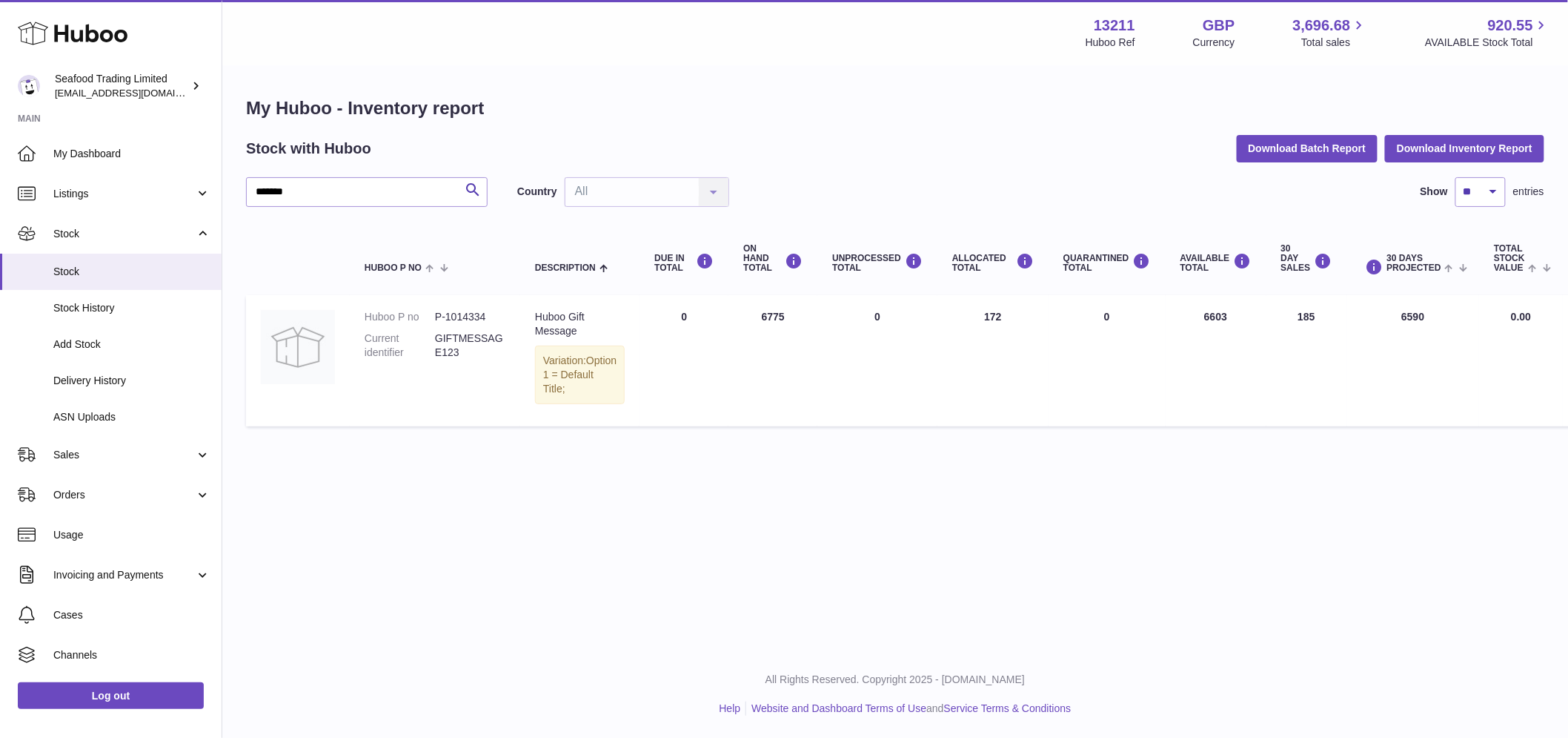
click at [1191, 315] on td "AVAILABLE Total 6603" at bounding box center [1215, 360] width 100 height 131
click at [1192, 315] on td "AVAILABLE Total 6603" at bounding box center [1215, 360] width 100 height 131
copy td "6603"
